Goal: Transaction & Acquisition: Purchase product/service

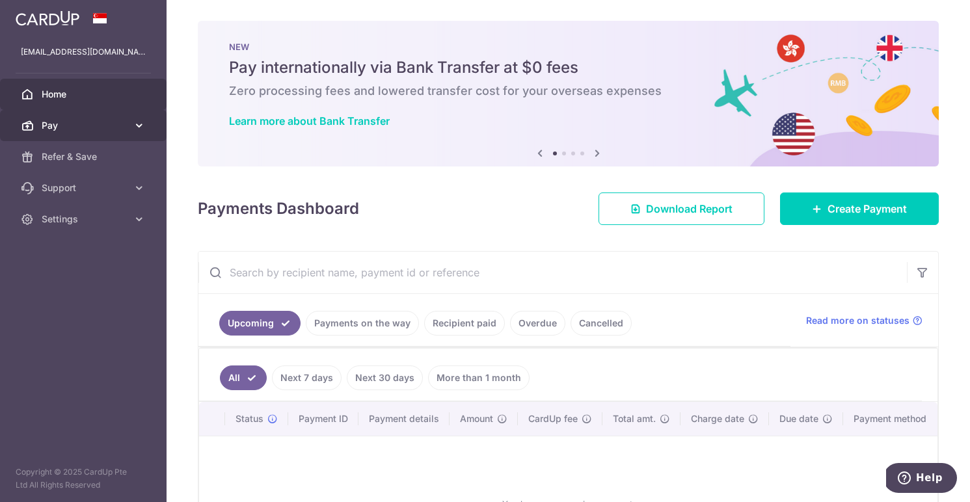
click at [73, 120] on span "Pay" at bounding box center [85, 125] width 86 height 13
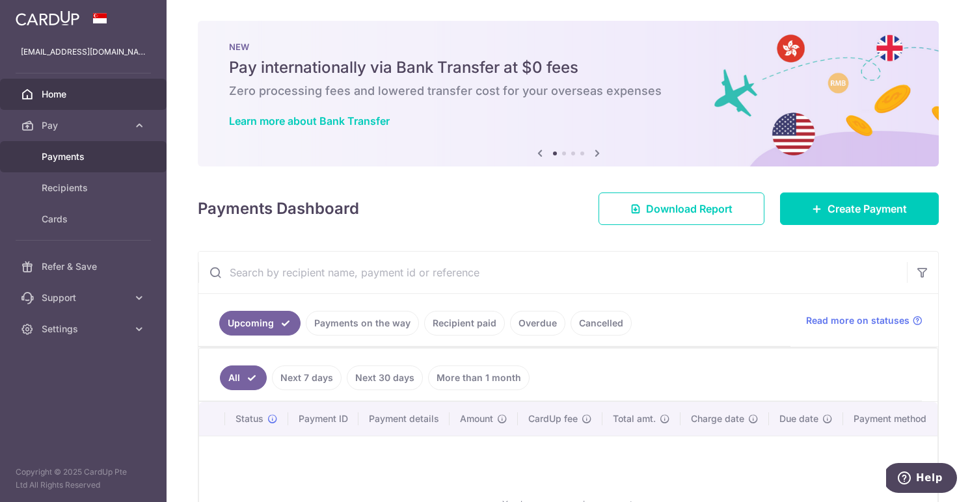
click at [79, 159] on span "Payments" at bounding box center [85, 156] width 86 height 13
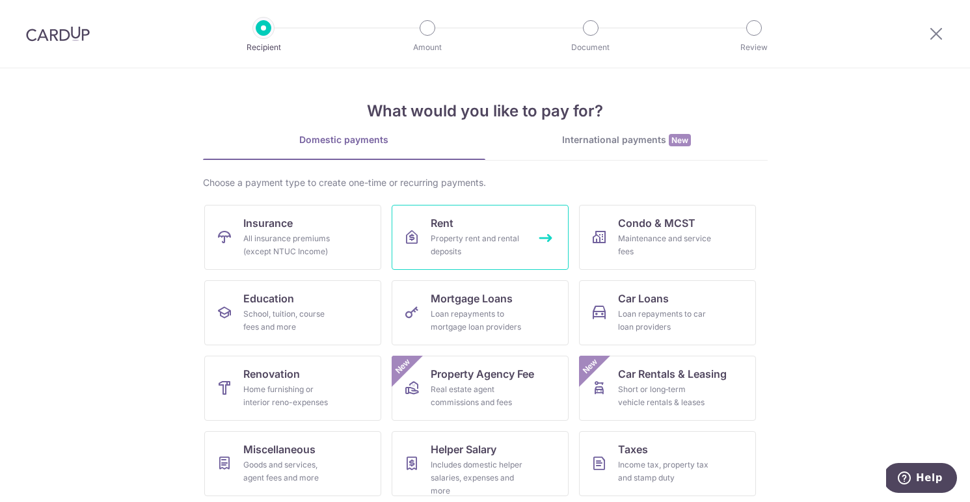
click at [494, 230] on link "Rent Property rent and rental deposits" at bounding box center [480, 237] width 177 height 65
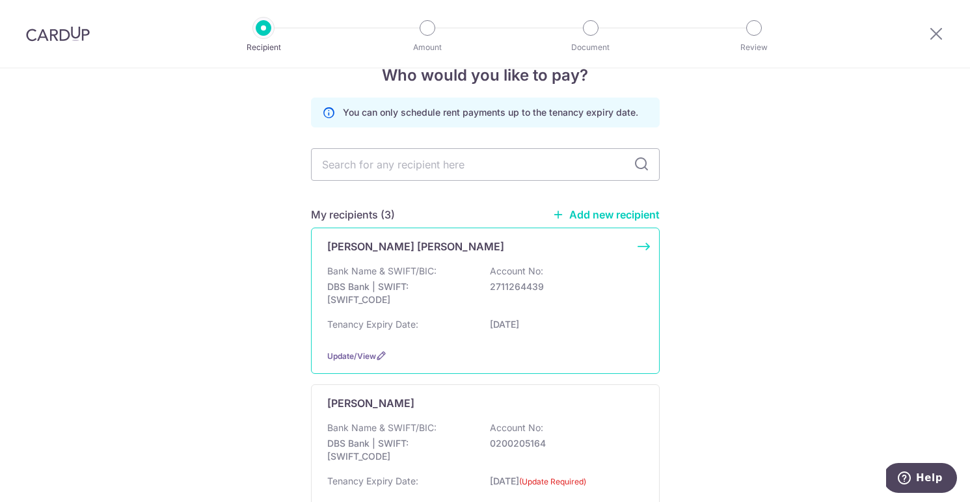
scroll to position [42, 0]
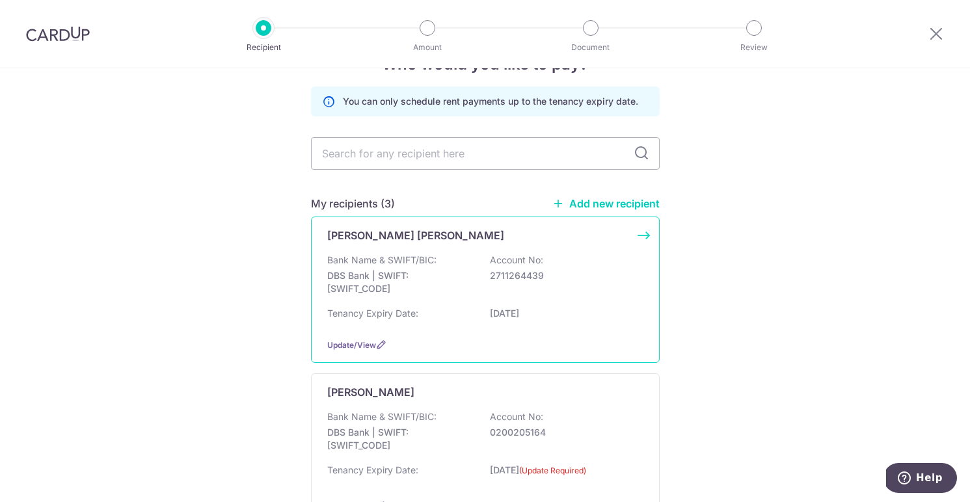
click at [438, 289] on p "DBS Bank | SWIFT: DBSSSGSGXXX" at bounding box center [400, 282] width 146 height 26
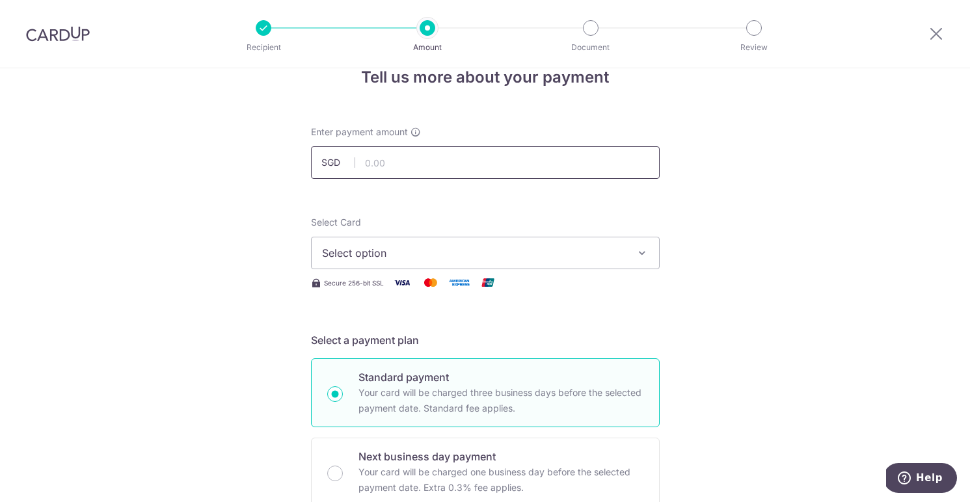
scroll to position [30, 0]
click at [425, 161] on input "text" at bounding box center [485, 161] width 349 height 33
type input "9,500.00"
click at [328, 215] on label "Select Card" at bounding box center [336, 221] width 50 height 13
click at [328, 235] on button "Select option" at bounding box center [485, 251] width 349 height 33
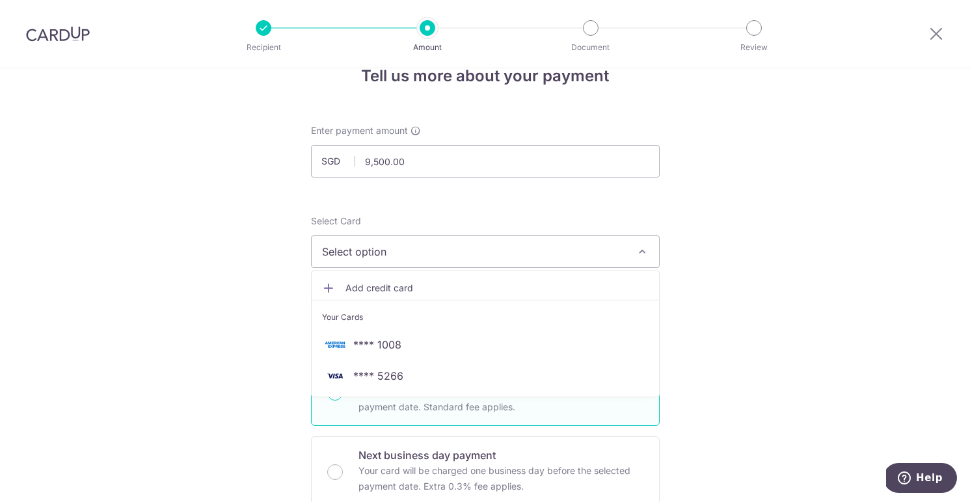
click at [386, 252] on span "Select option" at bounding box center [473, 252] width 303 height 16
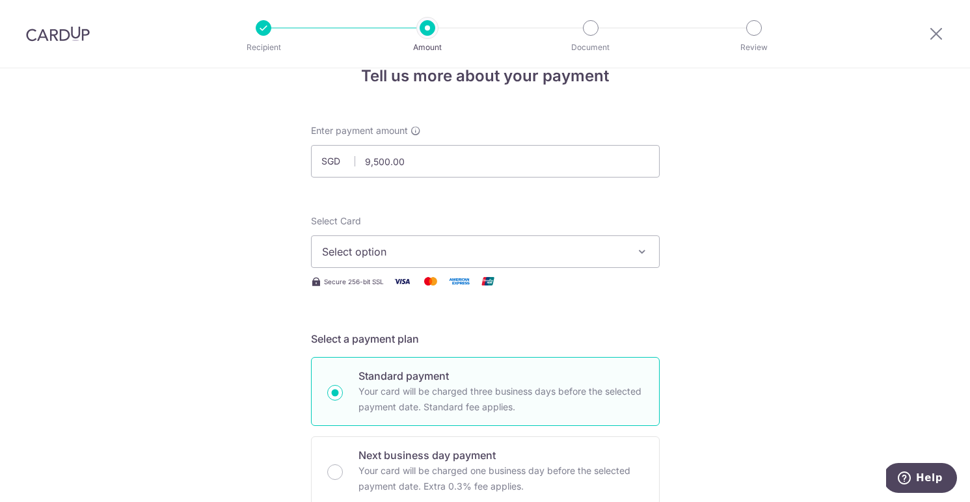
click at [386, 252] on span "Select option" at bounding box center [473, 252] width 303 height 16
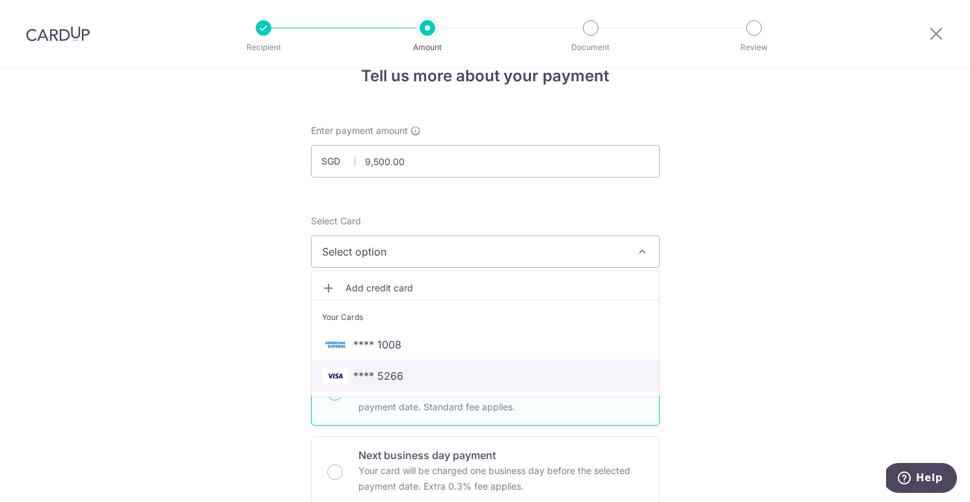
click at [418, 372] on span "**** 5266" at bounding box center [485, 376] width 326 height 16
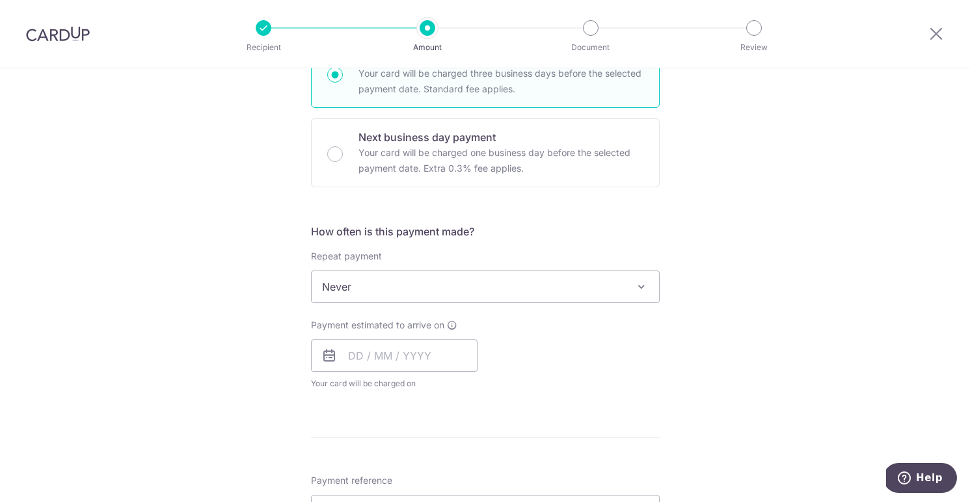
scroll to position [386, 0]
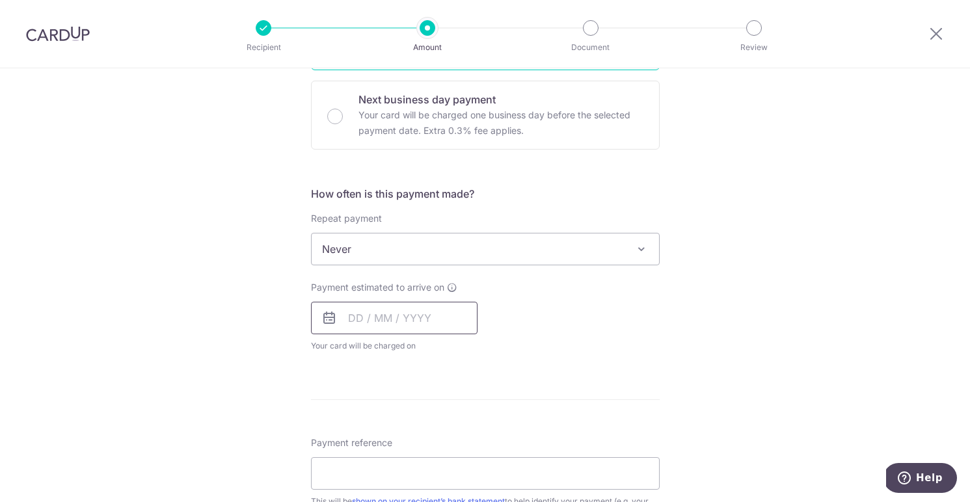
click at [339, 319] on input "text" at bounding box center [394, 318] width 166 height 33
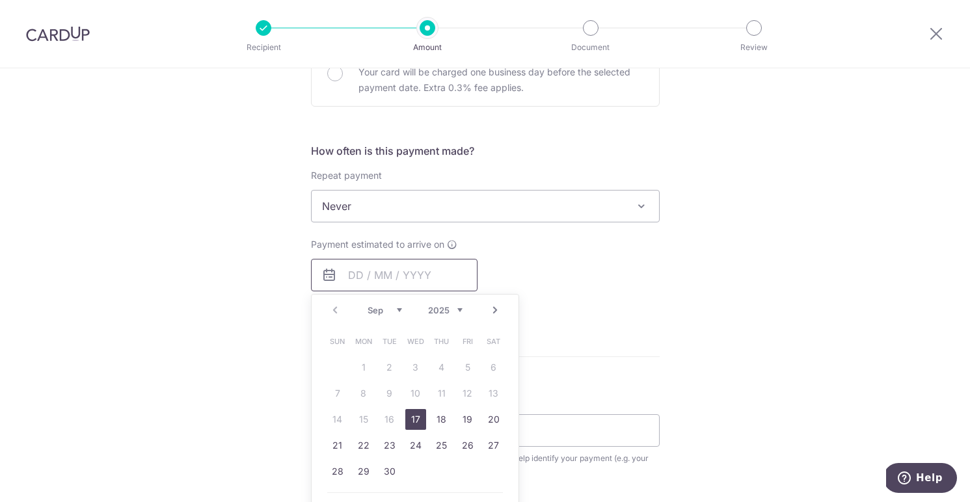
scroll to position [431, 0]
click at [486, 419] on link "20" at bounding box center [493, 417] width 21 height 21
type input "20/09/2025"
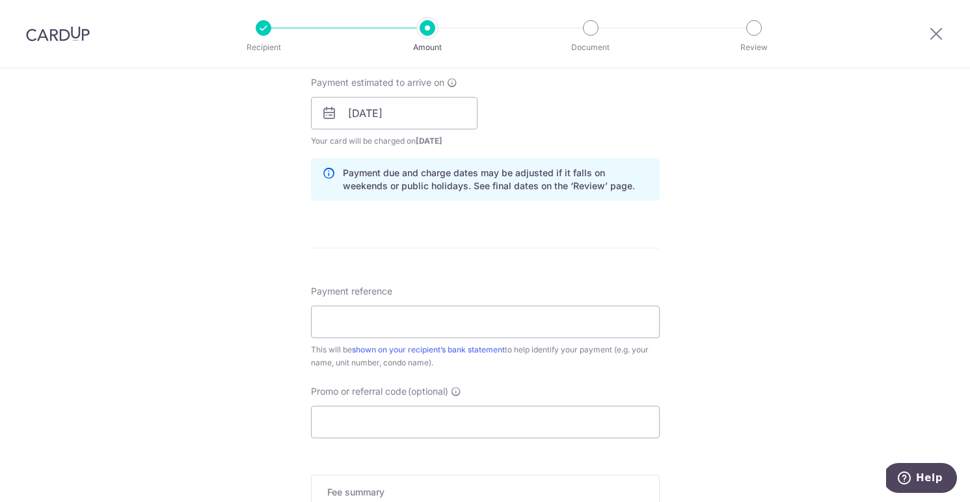
scroll to position [612, 0]
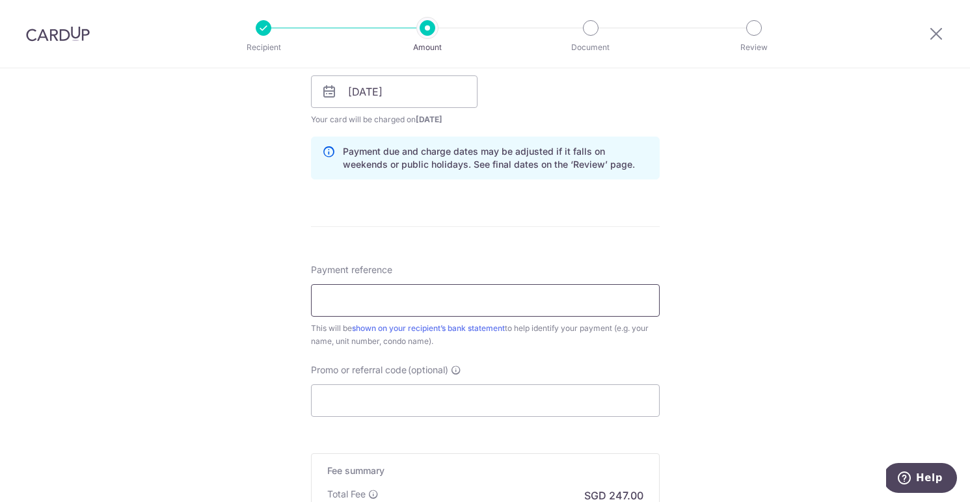
click at [463, 296] on input "Payment reference" at bounding box center [485, 300] width 349 height 33
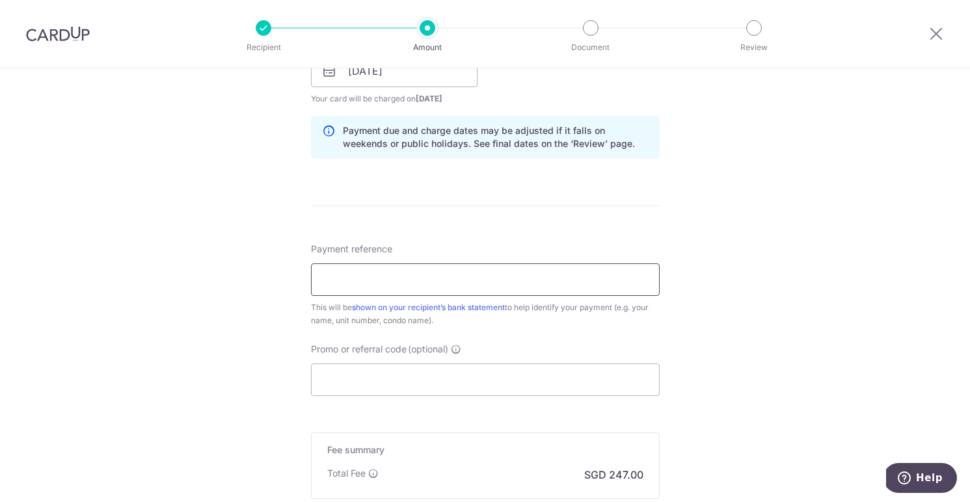
scroll to position [634, 0]
type input "Unit 0424 TanTerkelsen"
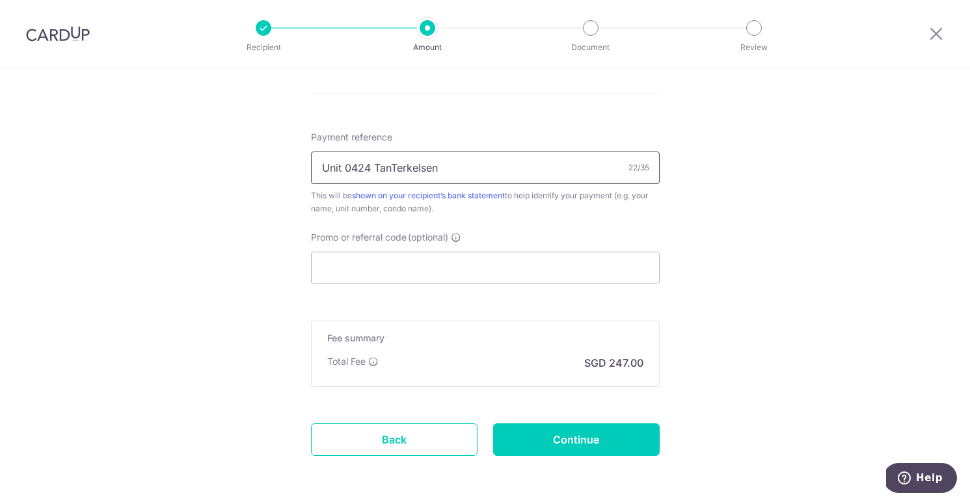
scroll to position [752, 0]
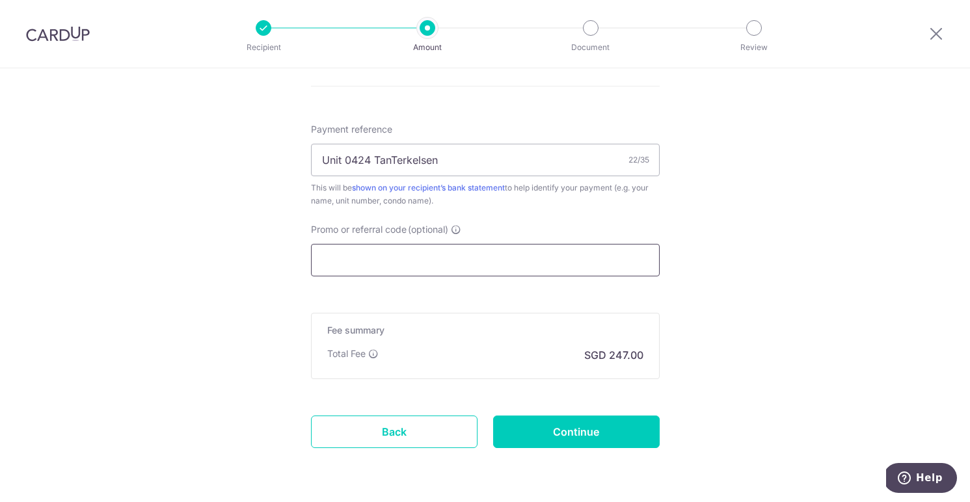
click at [441, 269] on input "Promo or referral code (optional)" at bounding box center [485, 260] width 349 height 33
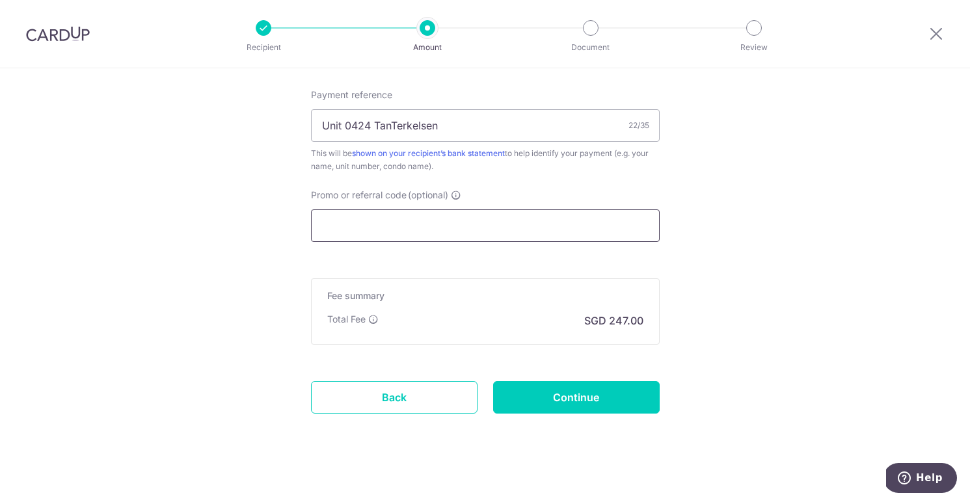
scroll to position [796, 0]
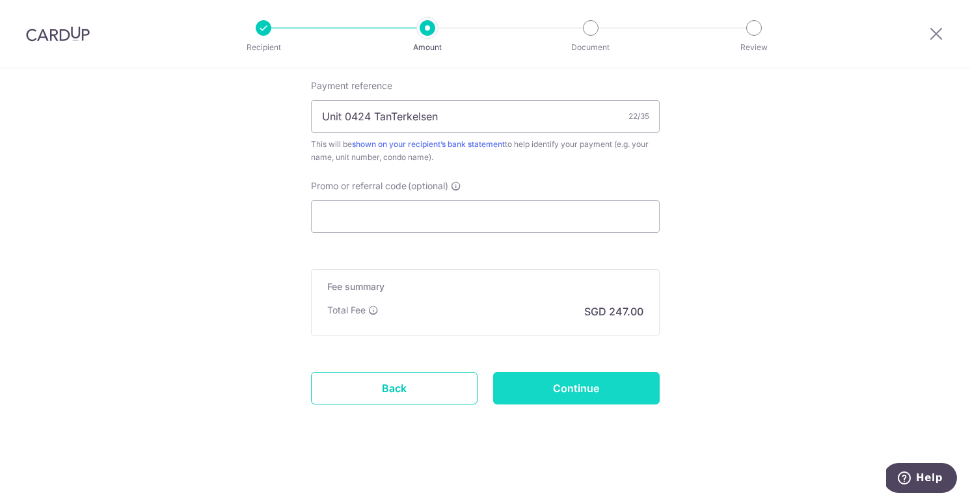
click at [548, 384] on input "Continue" at bounding box center [576, 388] width 166 height 33
type input "Create Schedule"
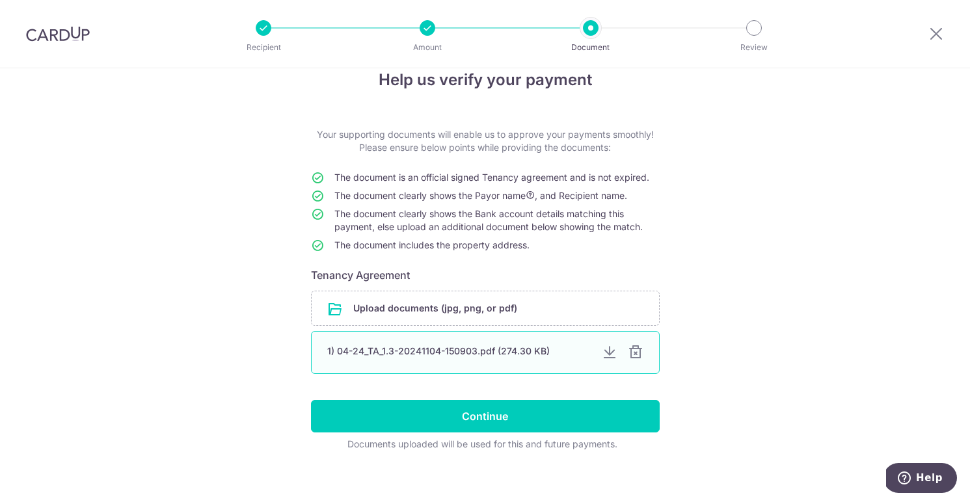
scroll to position [36, 0]
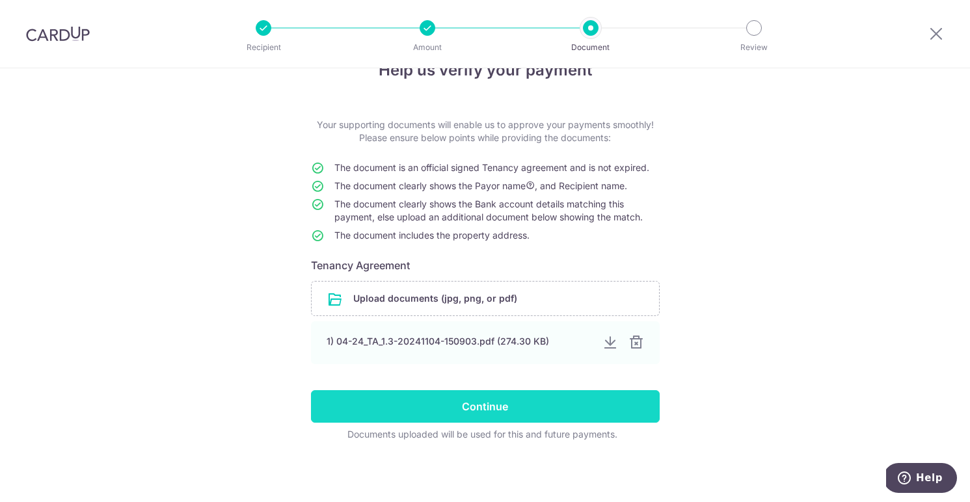
click at [524, 416] on input "Continue" at bounding box center [485, 406] width 349 height 33
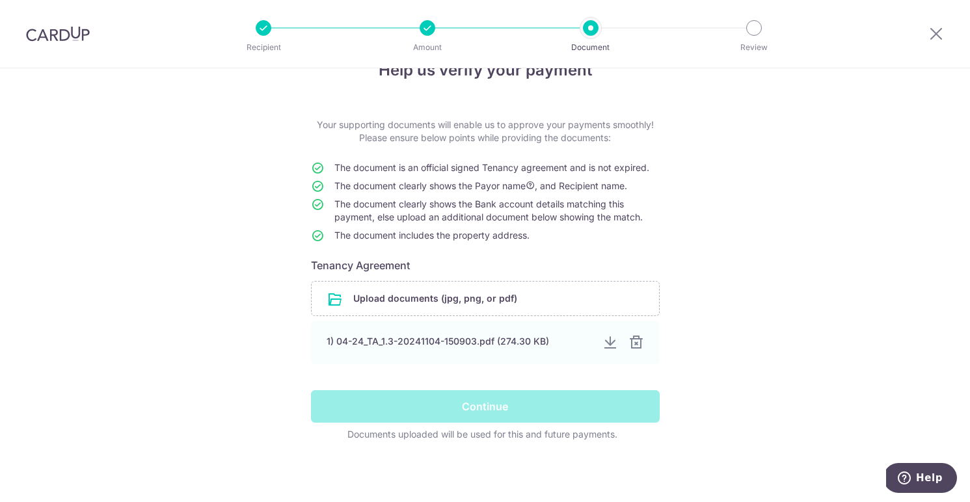
scroll to position [0, 0]
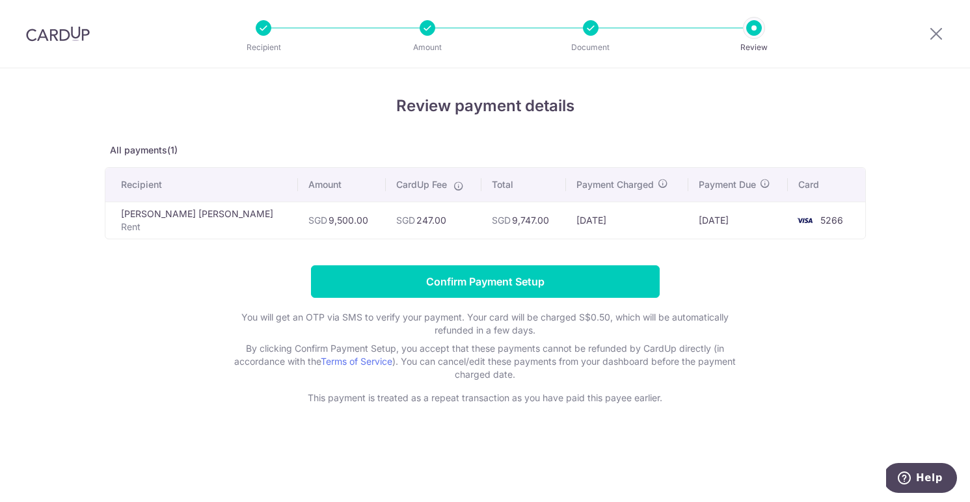
drag, startPoint x: 547, startPoint y: 222, endPoint x: 608, endPoint y: 223, distance: 61.1
click at [608, 223] on td "[DATE]" at bounding box center [627, 220] width 122 height 37
